Goal: Transaction & Acquisition: Purchase product/service

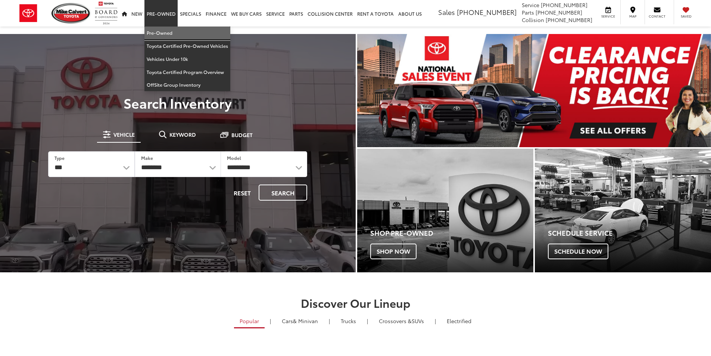
click at [170, 32] on link "Pre-Owned" at bounding box center [187, 33] width 86 height 13
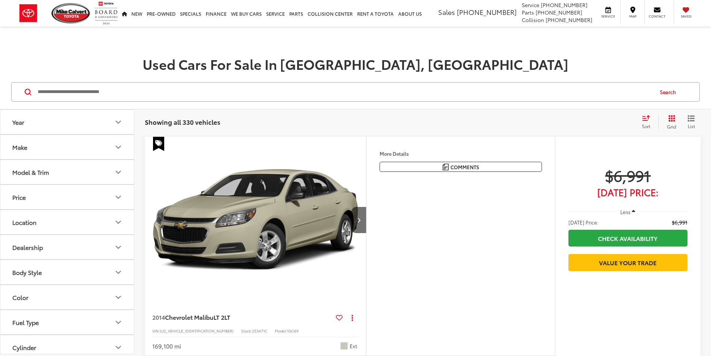
click at [159, 94] on input "Search by Make, Model, or Keyword" at bounding box center [345, 92] width 616 height 18
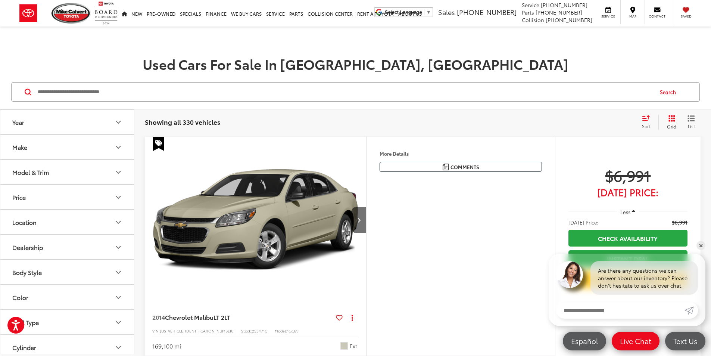
type input "*"
type input "******"
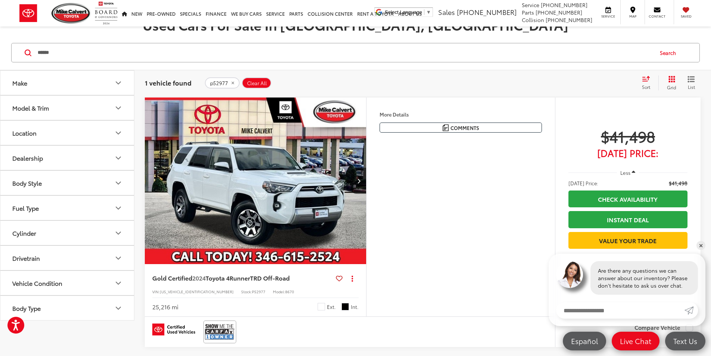
scroll to position [149, 0]
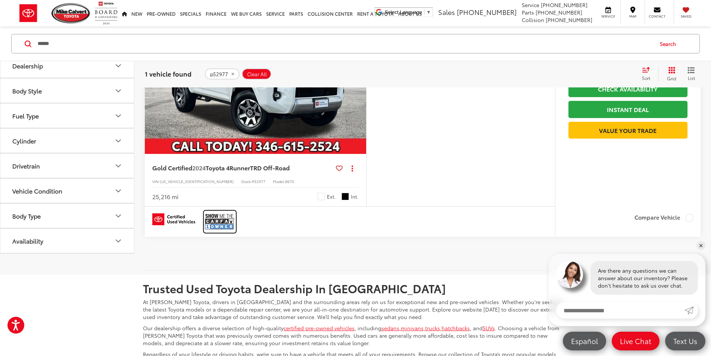
click at [221, 231] on img at bounding box center [220, 222] width 30 height 20
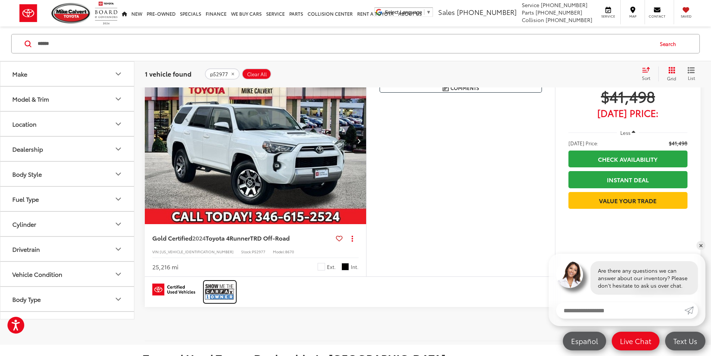
scroll to position [0, 0]
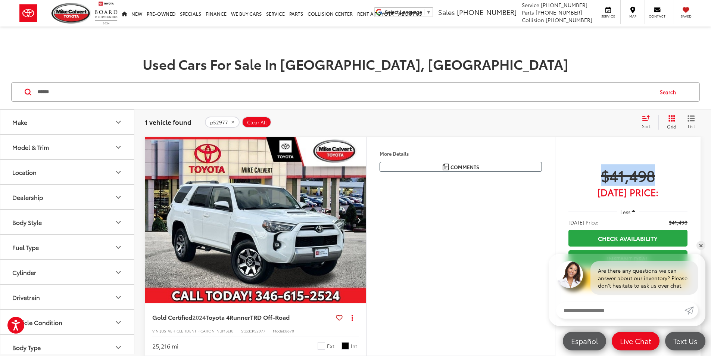
drag, startPoint x: 665, startPoint y: 183, endPoint x: 584, endPoint y: 178, distance: 80.8
click at [584, 178] on span "$41,498" at bounding box center [628, 175] width 119 height 19
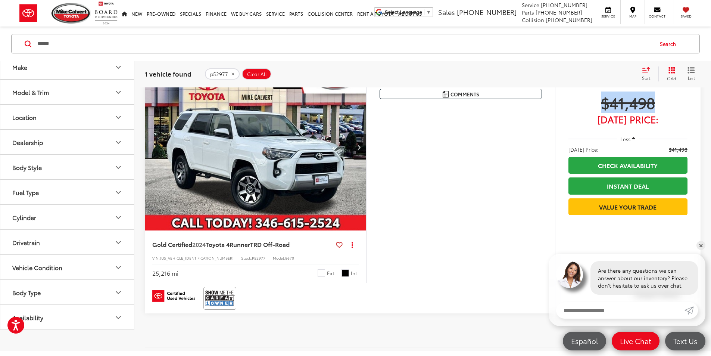
scroll to position [75, 0]
